Goal: Task Accomplishment & Management: Complete application form

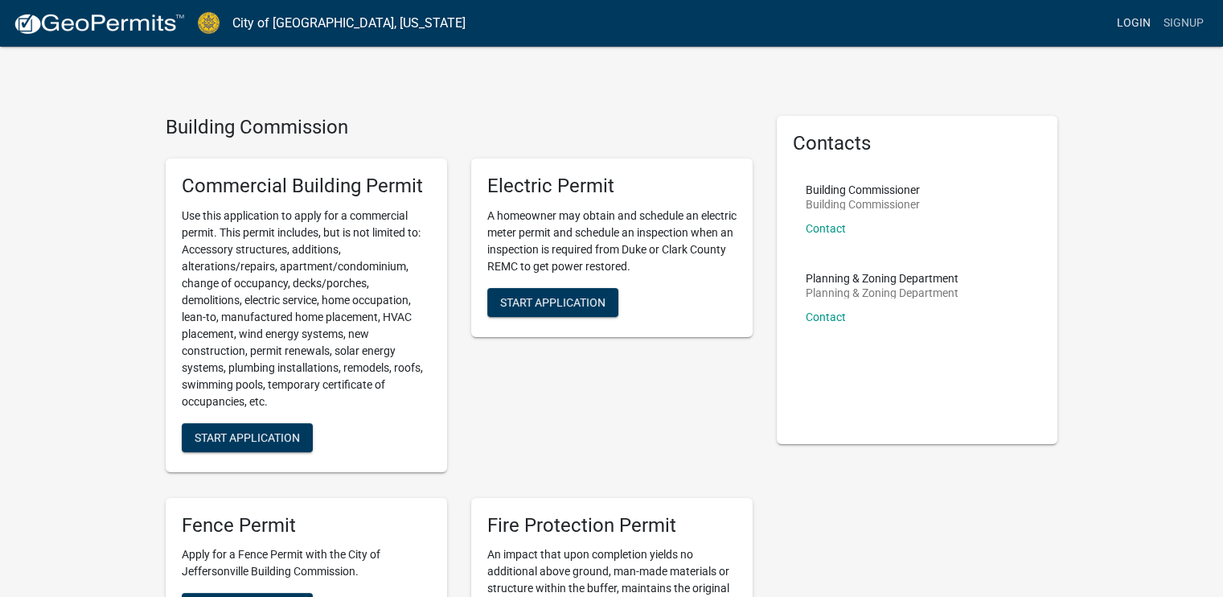
click at [1126, 22] on link "Login" at bounding box center [1133, 23] width 47 height 31
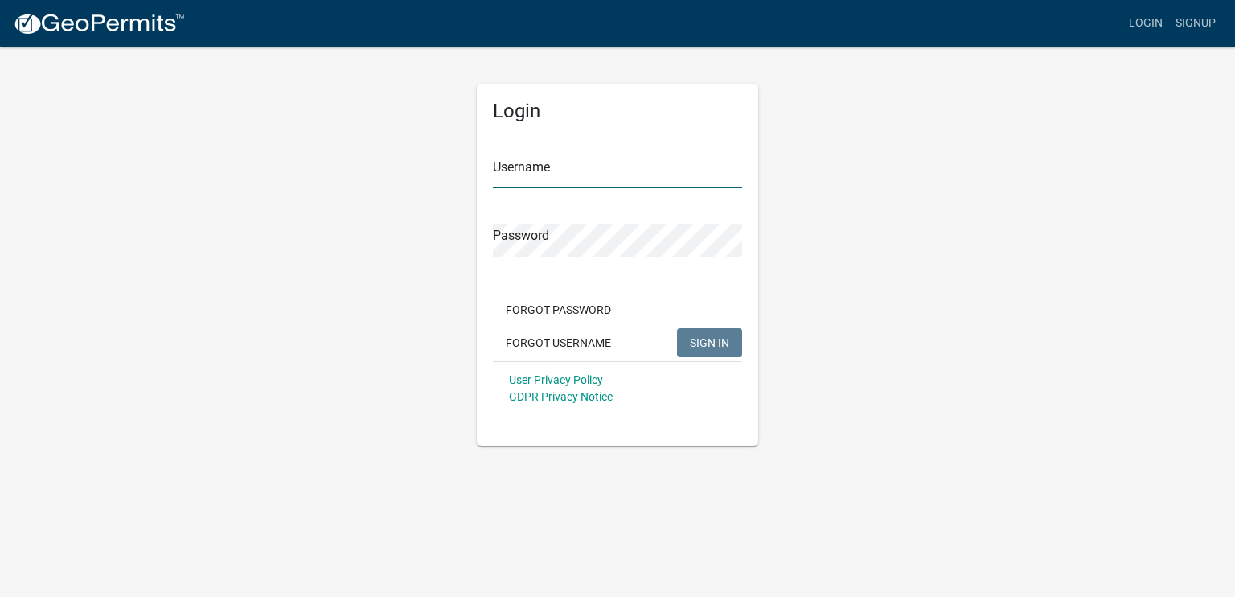
type input "Koorsen02"
click at [693, 340] on span "SIGN IN" at bounding box center [709, 341] width 39 height 13
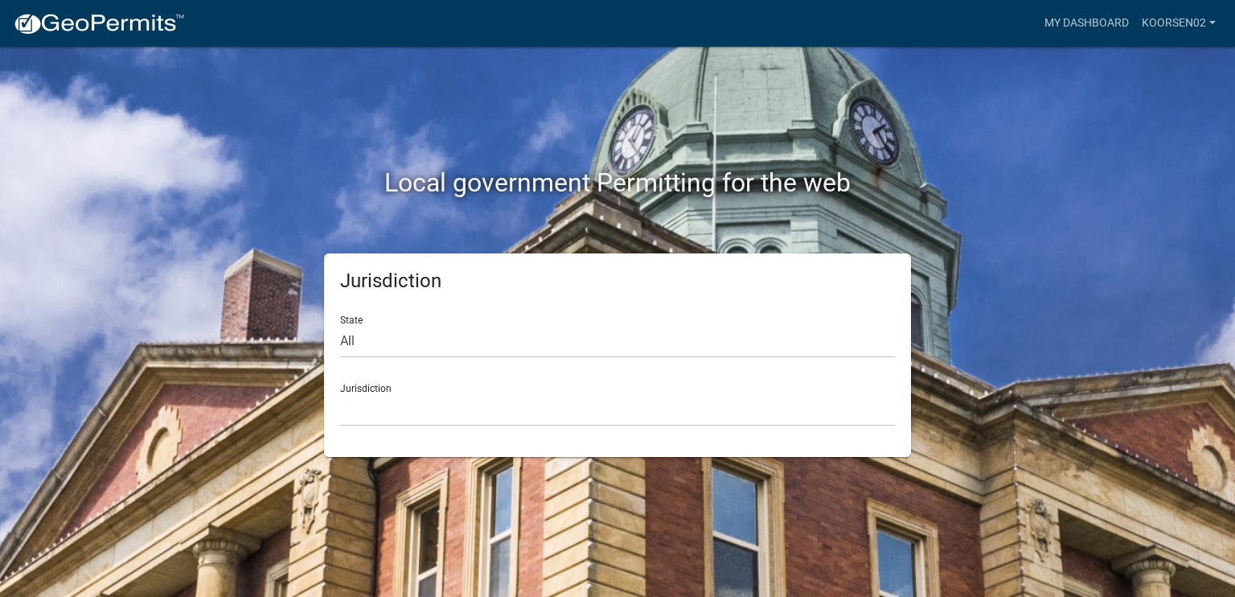
click at [386, 298] on div "Jurisdiction State All [US_STATE] [US_STATE] [US_STATE] [US_STATE] [US_STATE] […" at bounding box center [617, 354] width 587 height 203
click at [886, 164] on div "Local government Permitting for the web" at bounding box center [617, 150] width 917 height 206
click at [1074, 18] on link "My Dashboard" at bounding box center [1086, 23] width 97 height 31
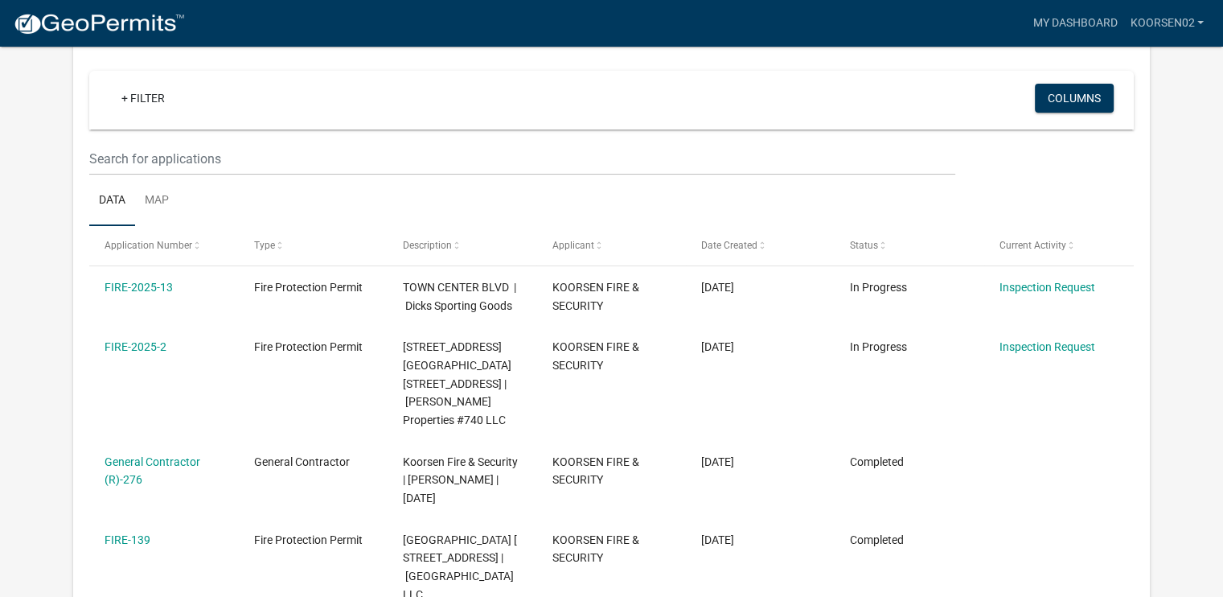
scroll to position [213, 0]
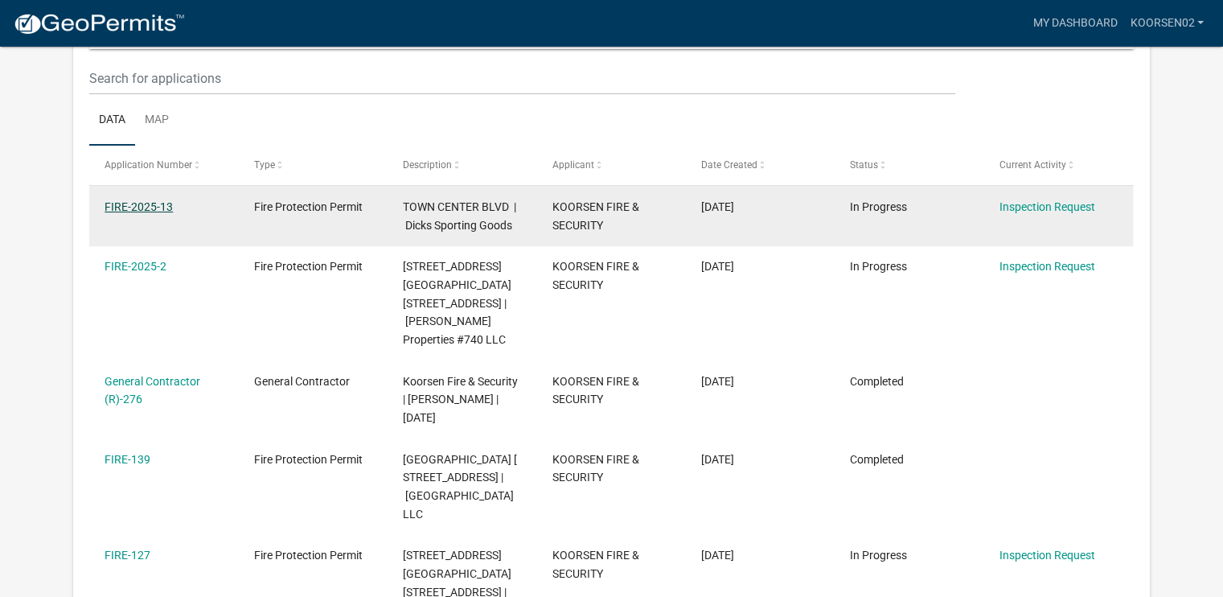
click at [151, 204] on link "FIRE-2025-13" at bounding box center [139, 206] width 68 height 13
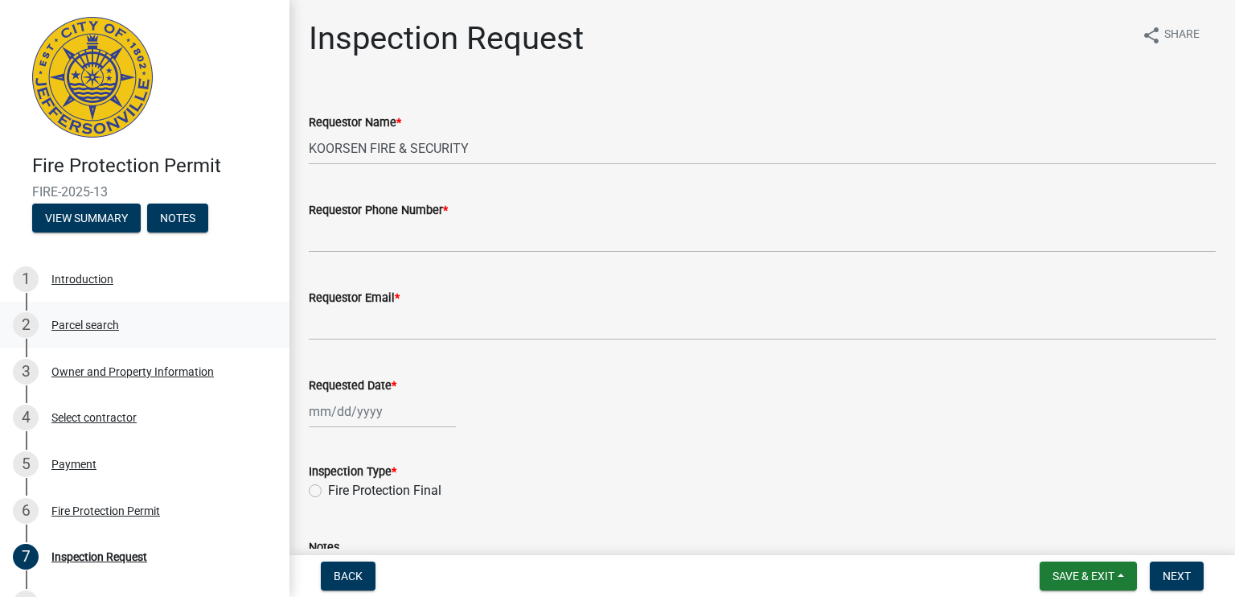
scroll to position [80, 0]
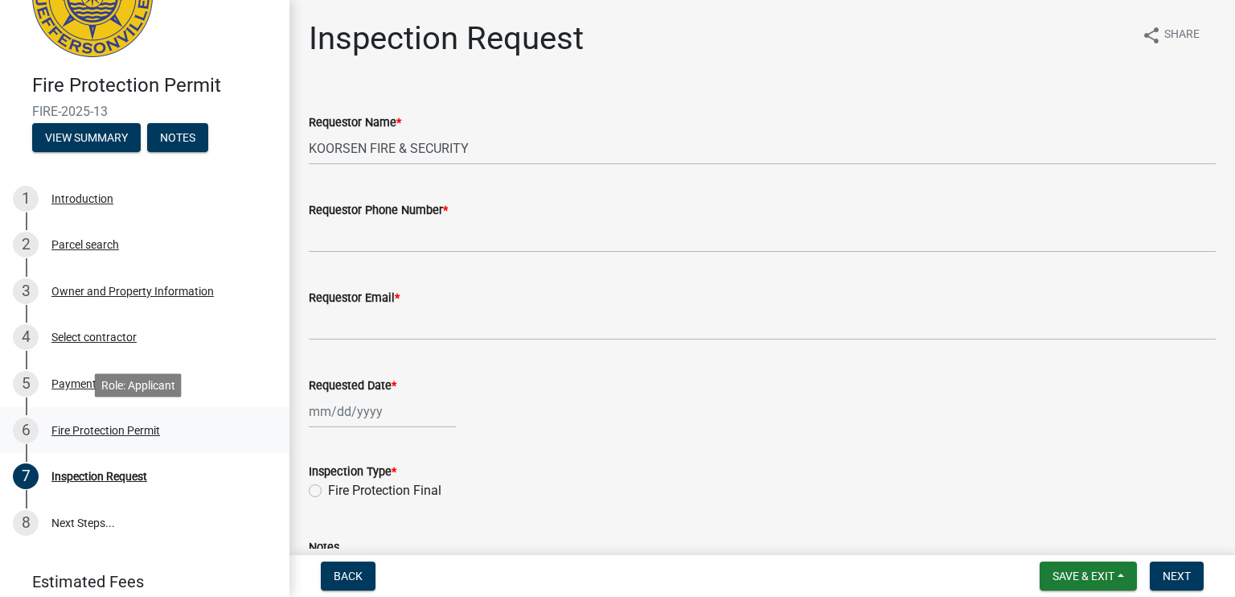
click at [124, 430] on div "Fire Protection Permit" at bounding box center [105, 429] width 109 height 11
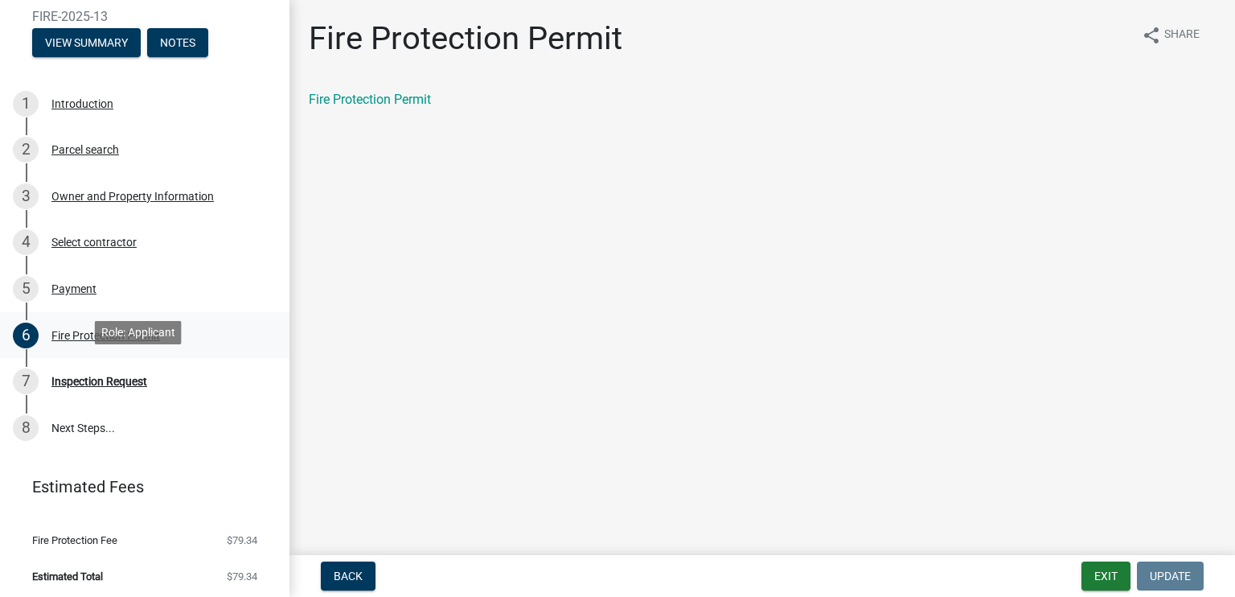
scroll to position [178, 0]
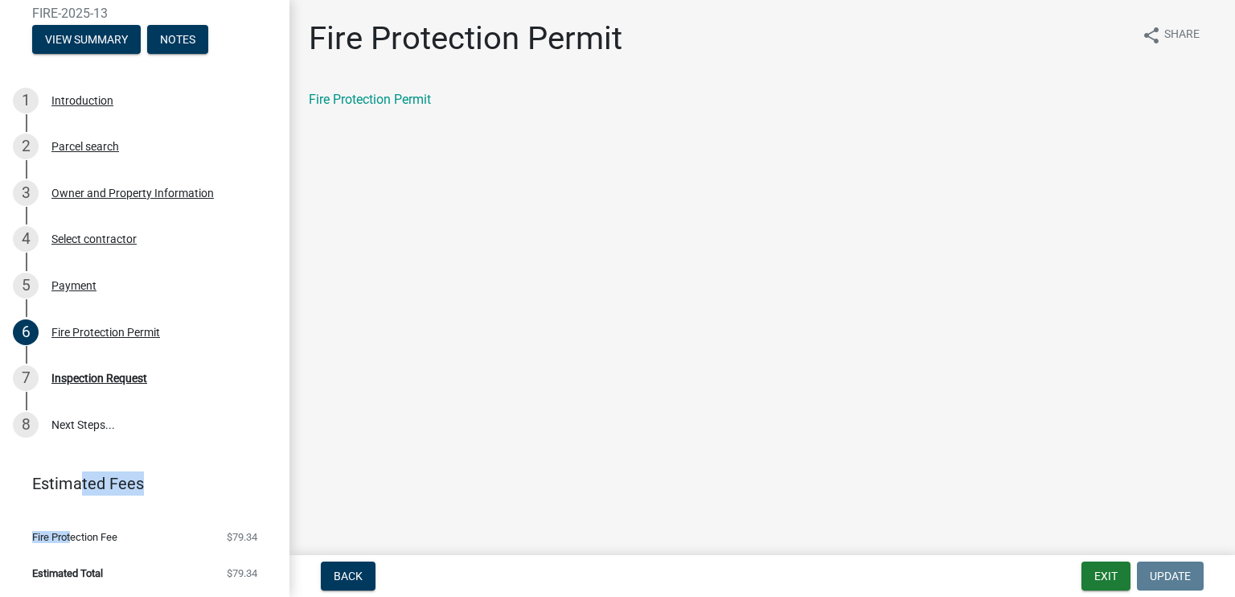
drag, startPoint x: 71, startPoint y: 527, endPoint x: 78, endPoint y: 498, distance: 29.8
click at [77, 500] on wm-workflow-application-fee-summary "Estimated Fees Fire Protection Fee $79.34 Estimated Total $79.34" at bounding box center [144, 525] width 289 height 143
click at [71, 482] on link "Estimated Fees" at bounding box center [138, 483] width 251 height 32
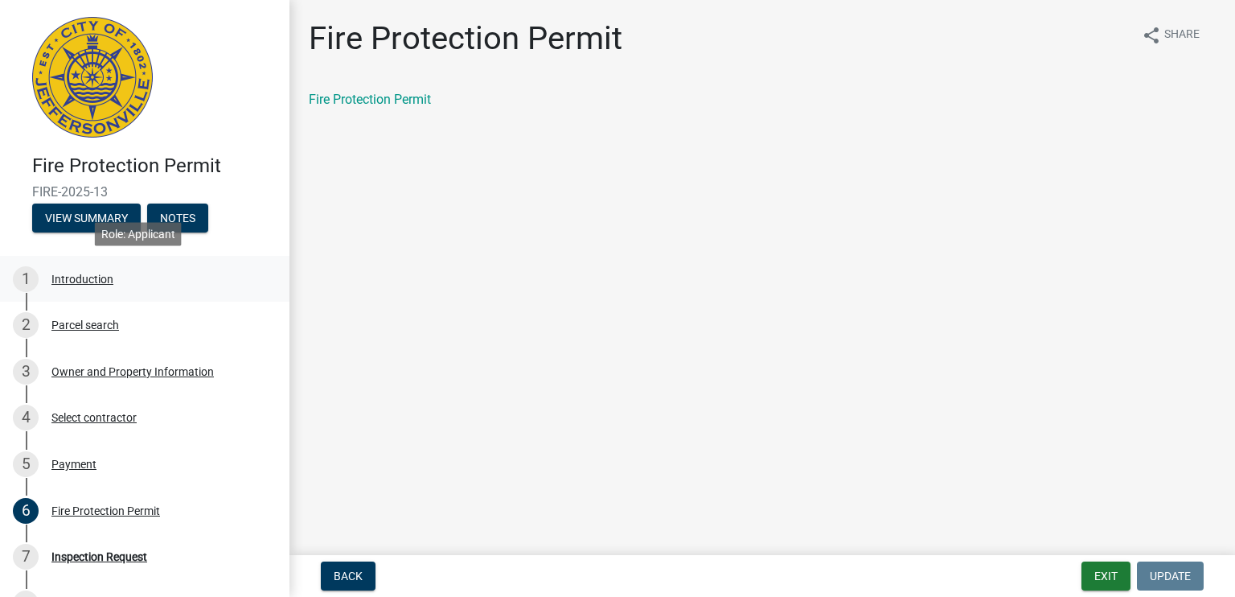
scroll to position [0, 0]
click at [88, 216] on button "View Summary" at bounding box center [86, 217] width 109 height 29
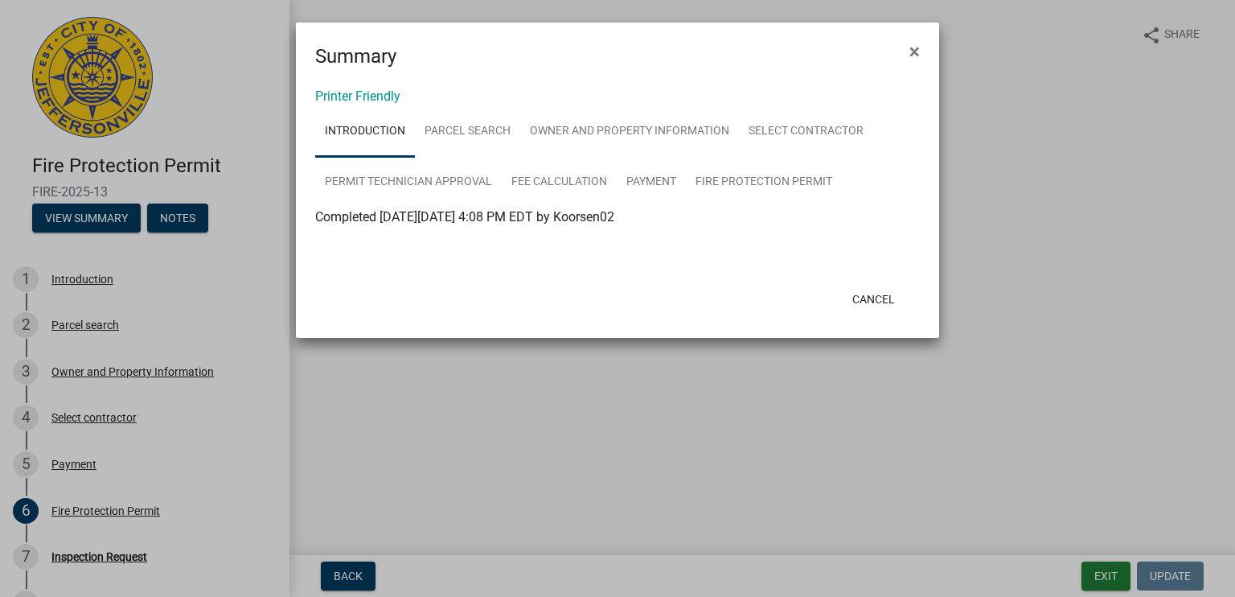
click at [187, 217] on ngb-modal-window "Summary × Printer Friendly Introduction Parcel search Owner and Property Inform…" at bounding box center [617, 298] width 1235 height 597
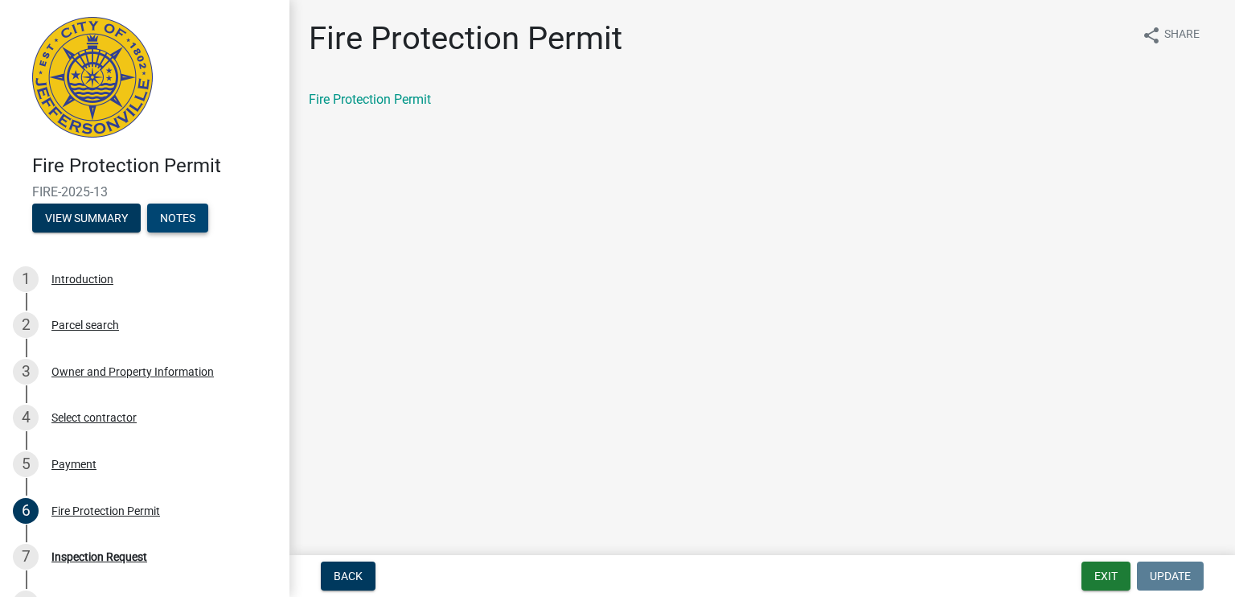
click at [183, 215] on button "Notes" at bounding box center [177, 217] width 61 height 29
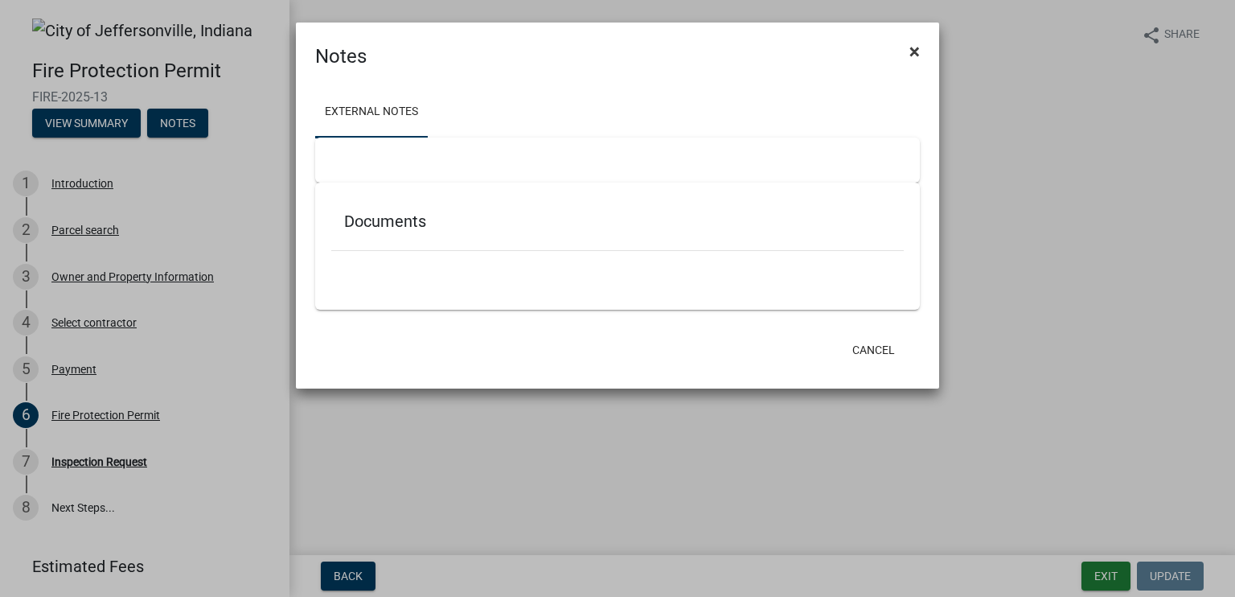
click at [914, 49] on span "×" at bounding box center [914, 51] width 10 height 23
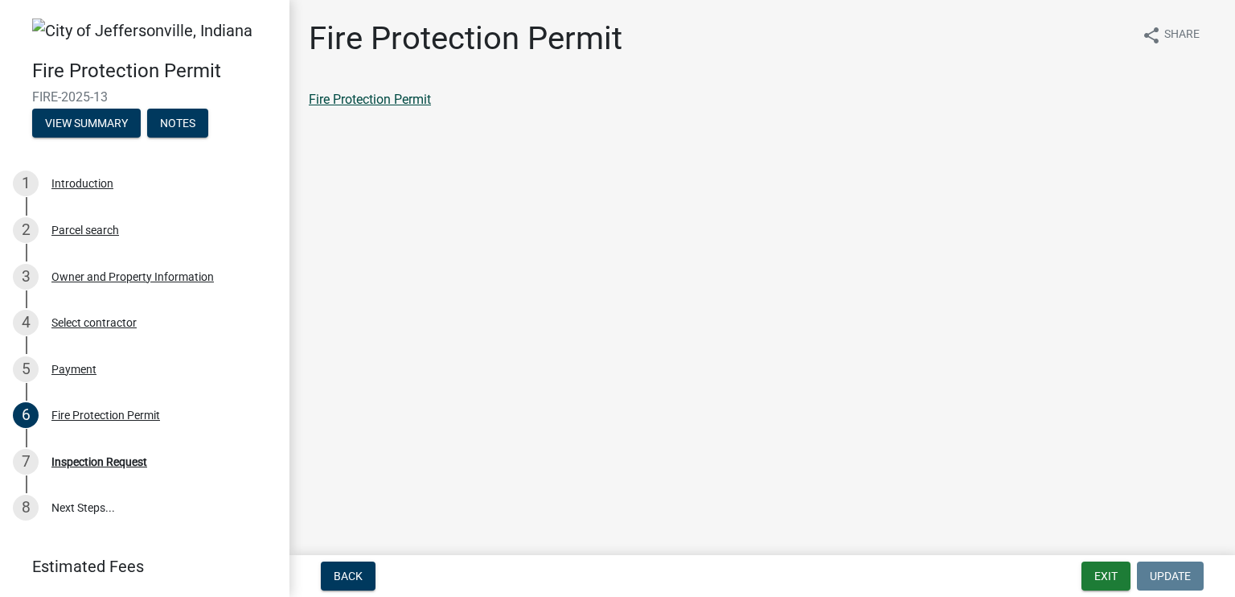
click at [393, 99] on link "Fire Protection Permit" at bounding box center [370, 99] width 122 height 15
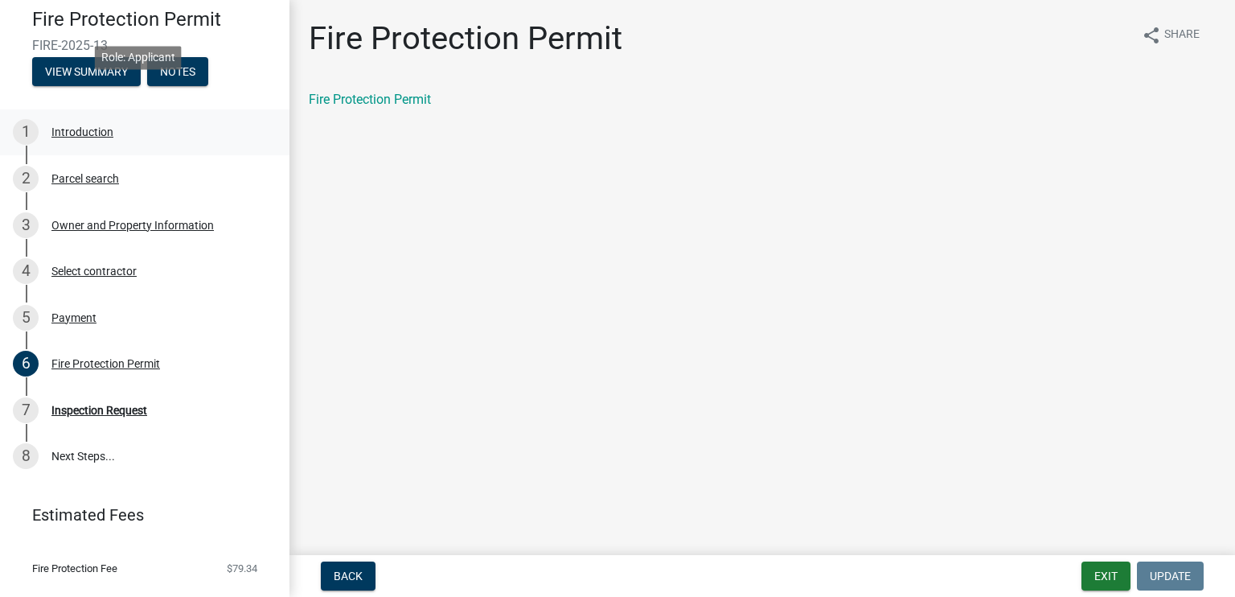
scroll to position [83, 0]
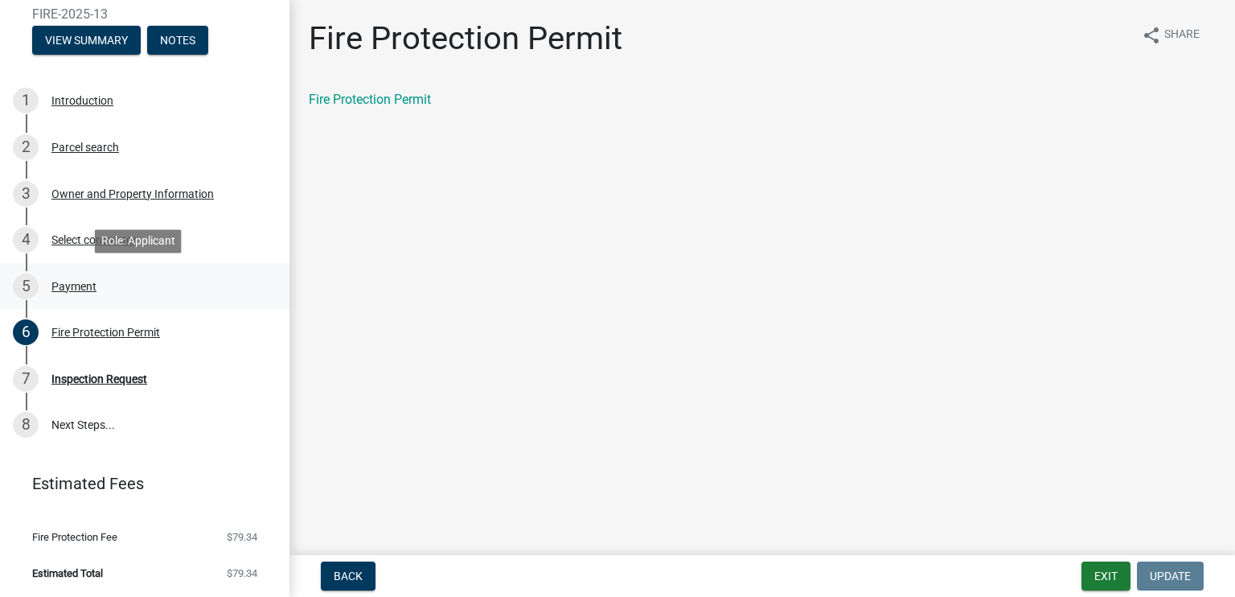
click at [80, 284] on div "Payment" at bounding box center [73, 286] width 45 height 11
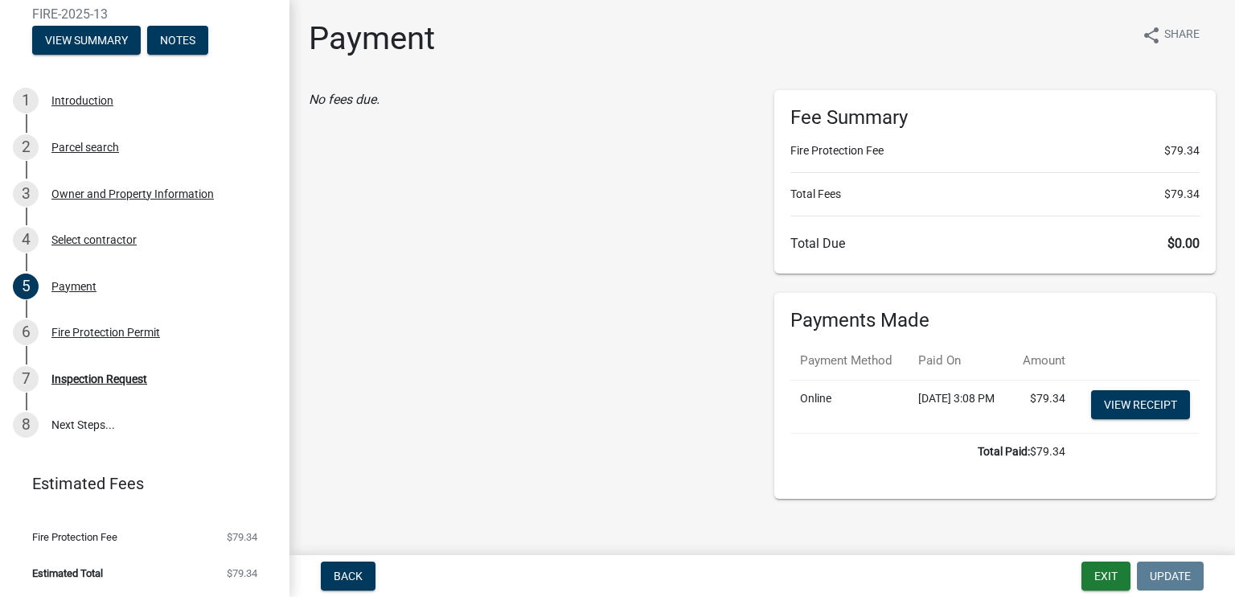
scroll to position [47, 0]
